Goal: Information Seeking & Learning: Learn about a topic

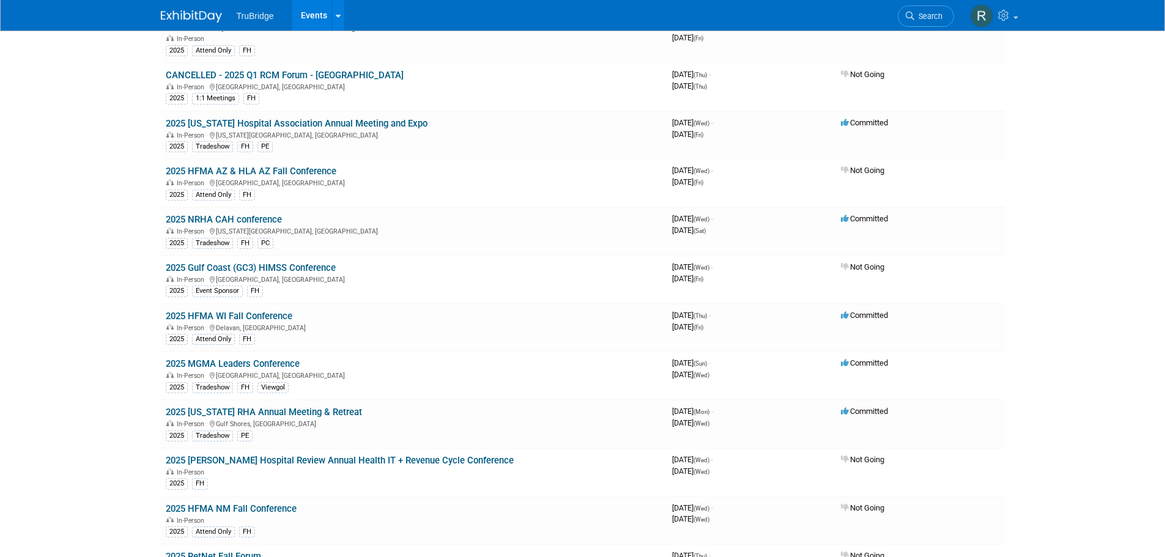
scroll to position [1671, 0]
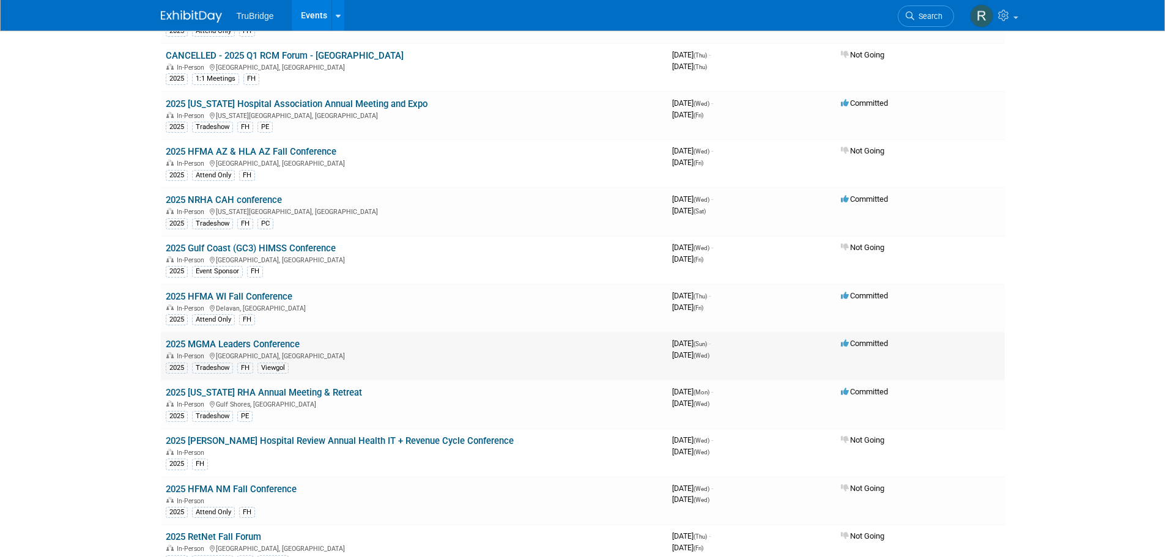
click at [275, 343] on link "2025 MGMA Leaders Conference" at bounding box center [233, 344] width 134 height 11
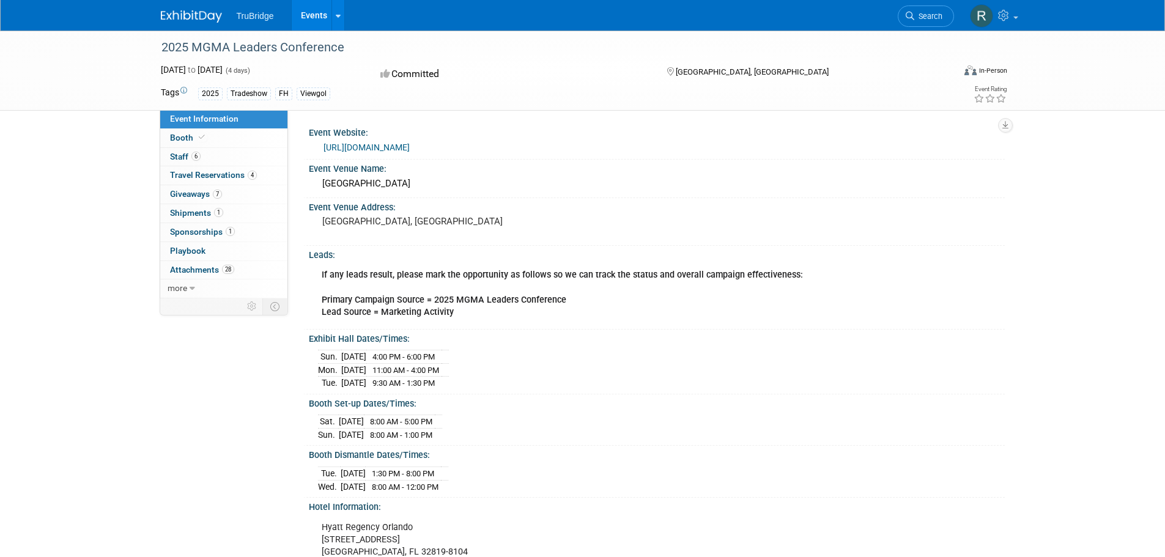
click at [529, 195] on div "Event Venue Name: Orange County Convention Center" at bounding box center [653, 179] width 701 height 39
click at [216, 172] on span "Travel Reservations 4" at bounding box center [213, 175] width 87 height 10
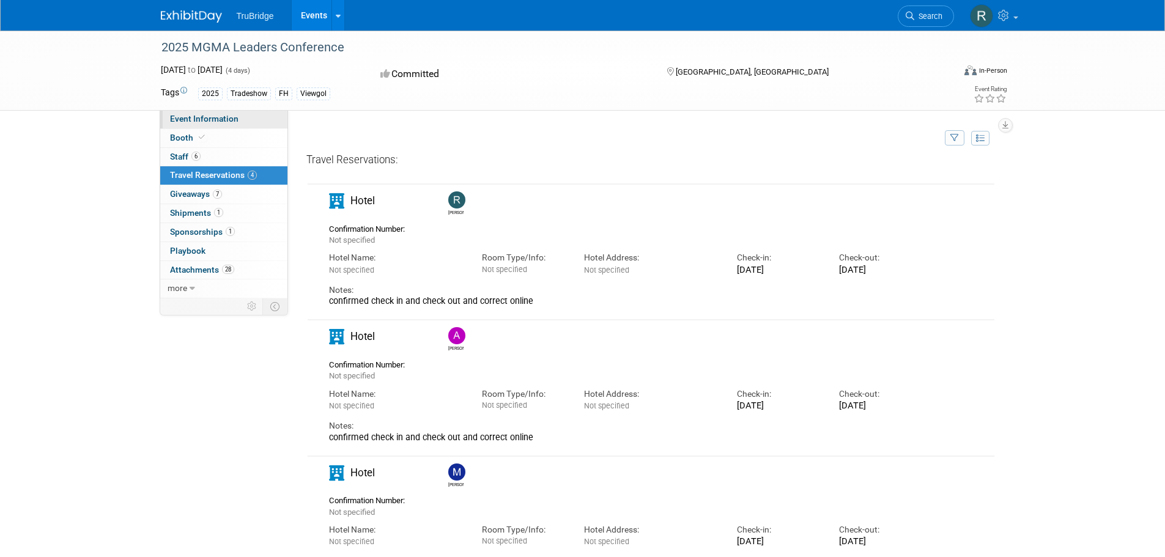
click at [229, 116] on span "Event Information" at bounding box center [204, 119] width 68 height 10
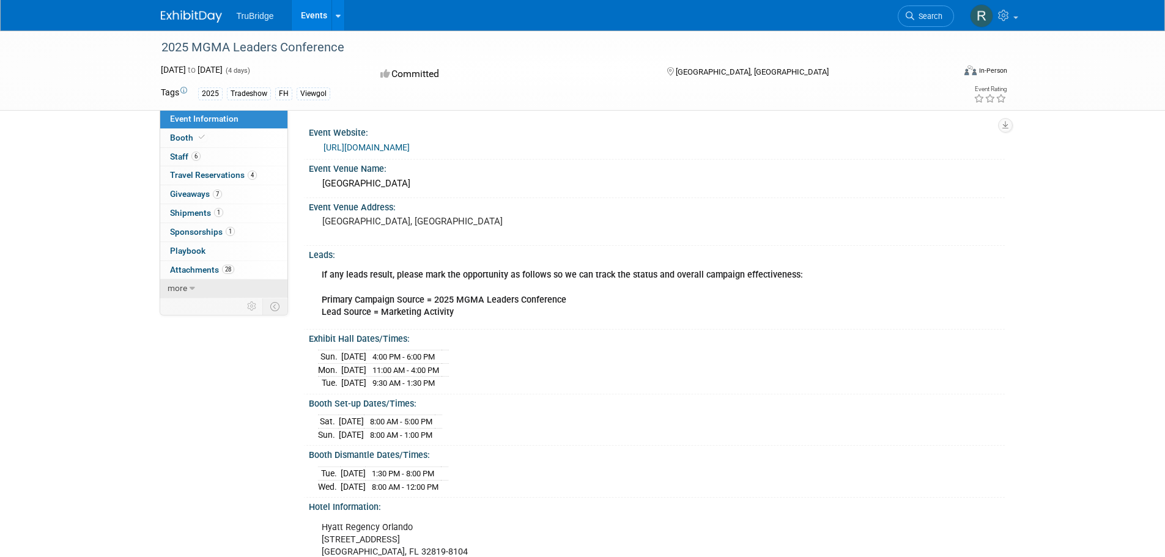
click at [179, 286] on span "more" at bounding box center [178, 288] width 20 height 10
click at [482, 212] on div "Event Venue Address:" at bounding box center [657, 205] width 696 height 15
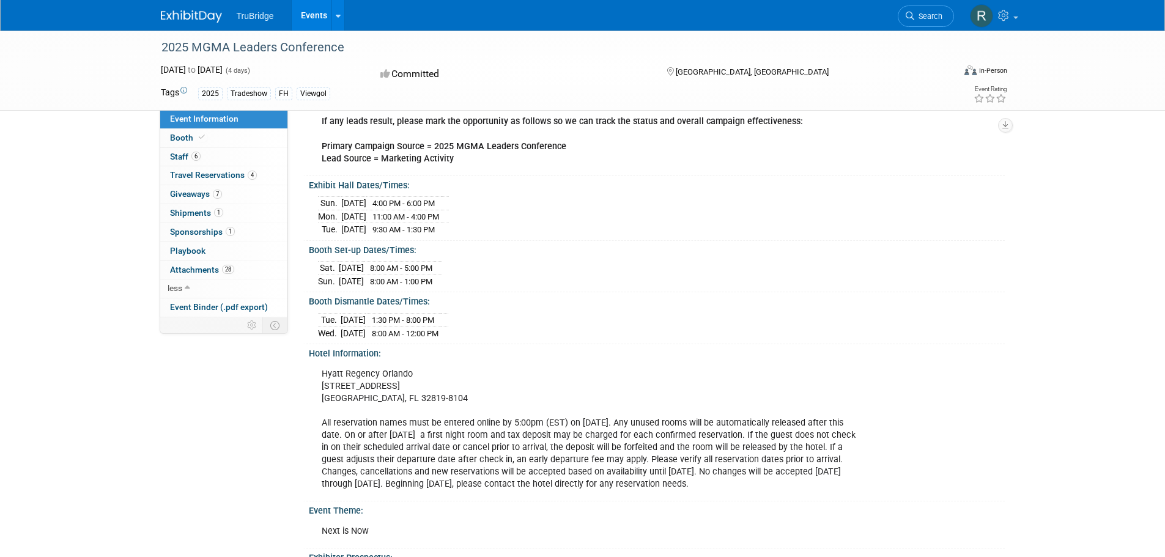
scroll to position [163, 0]
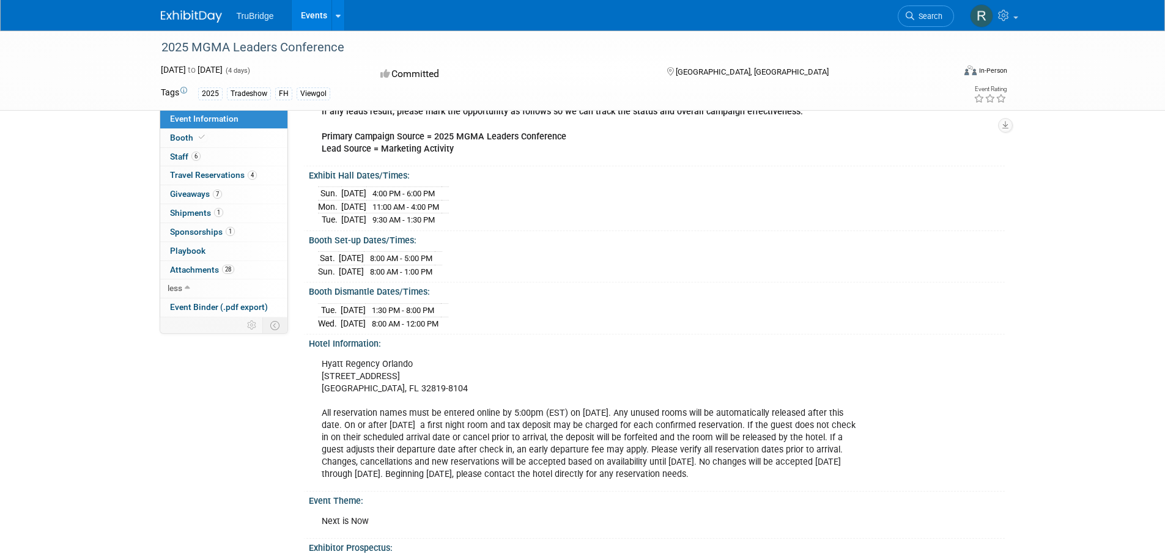
click at [500, 446] on div "Hyatt Regency Orlando 9801 International Drive Orlando, FL 32819-8104 All reser…" at bounding box center [591, 419] width 556 height 135
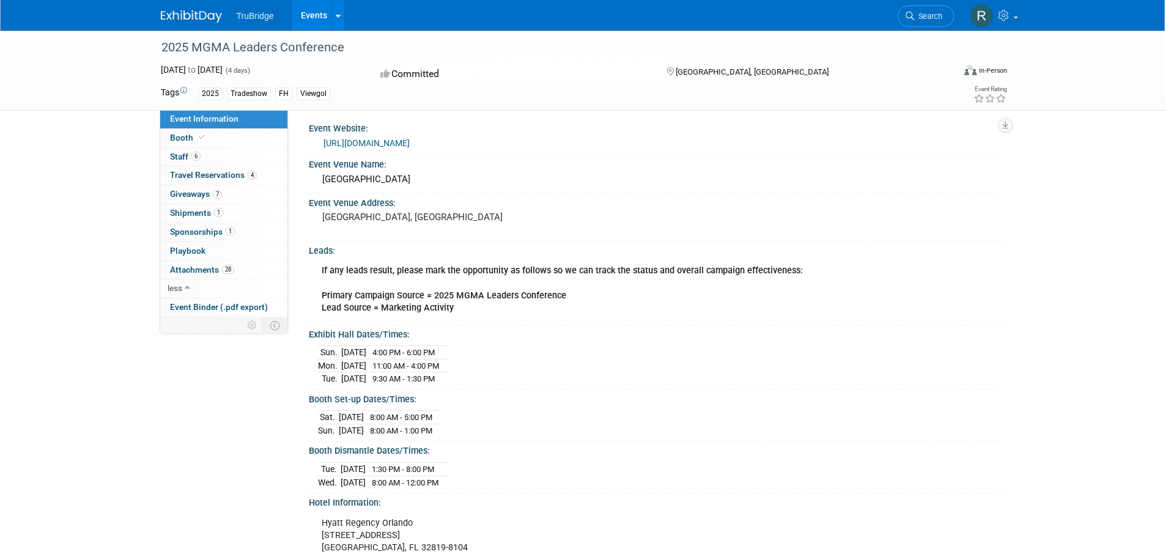
scroll to position [0, 0]
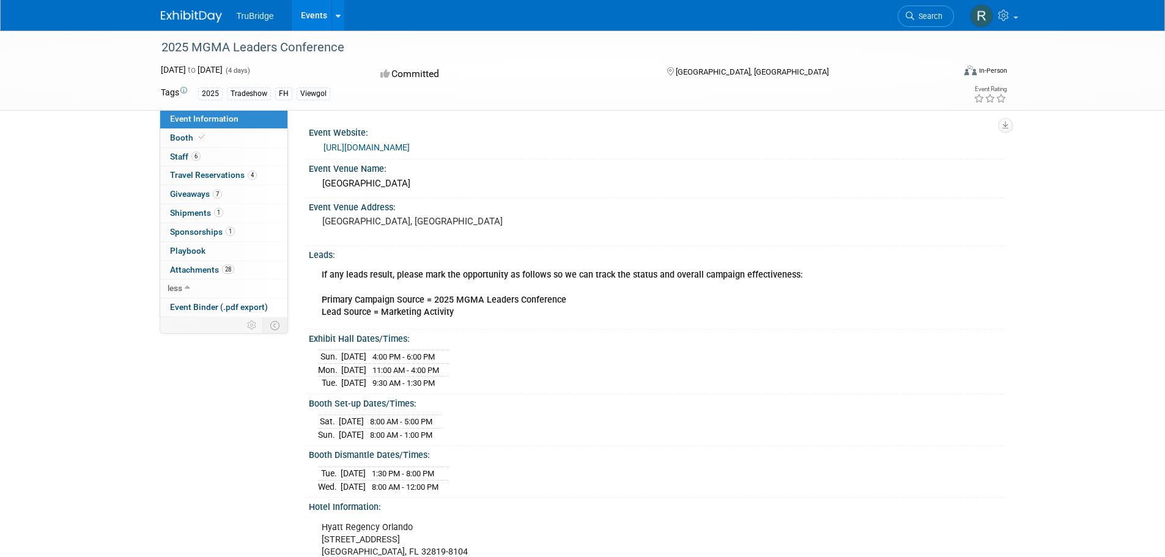
click at [408, 237] on div "[GEOGRAPHIC_DATA], [GEOGRAPHIC_DATA]" at bounding box center [453, 227] width 271 height 28
